Goal: Navigation & Orientation: Find specific page/section

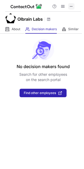
click at [72, 4] on span at bounding box center [71, 6] width 4 height 4
